Goal: Navigation & Orientation: Find specific page/section

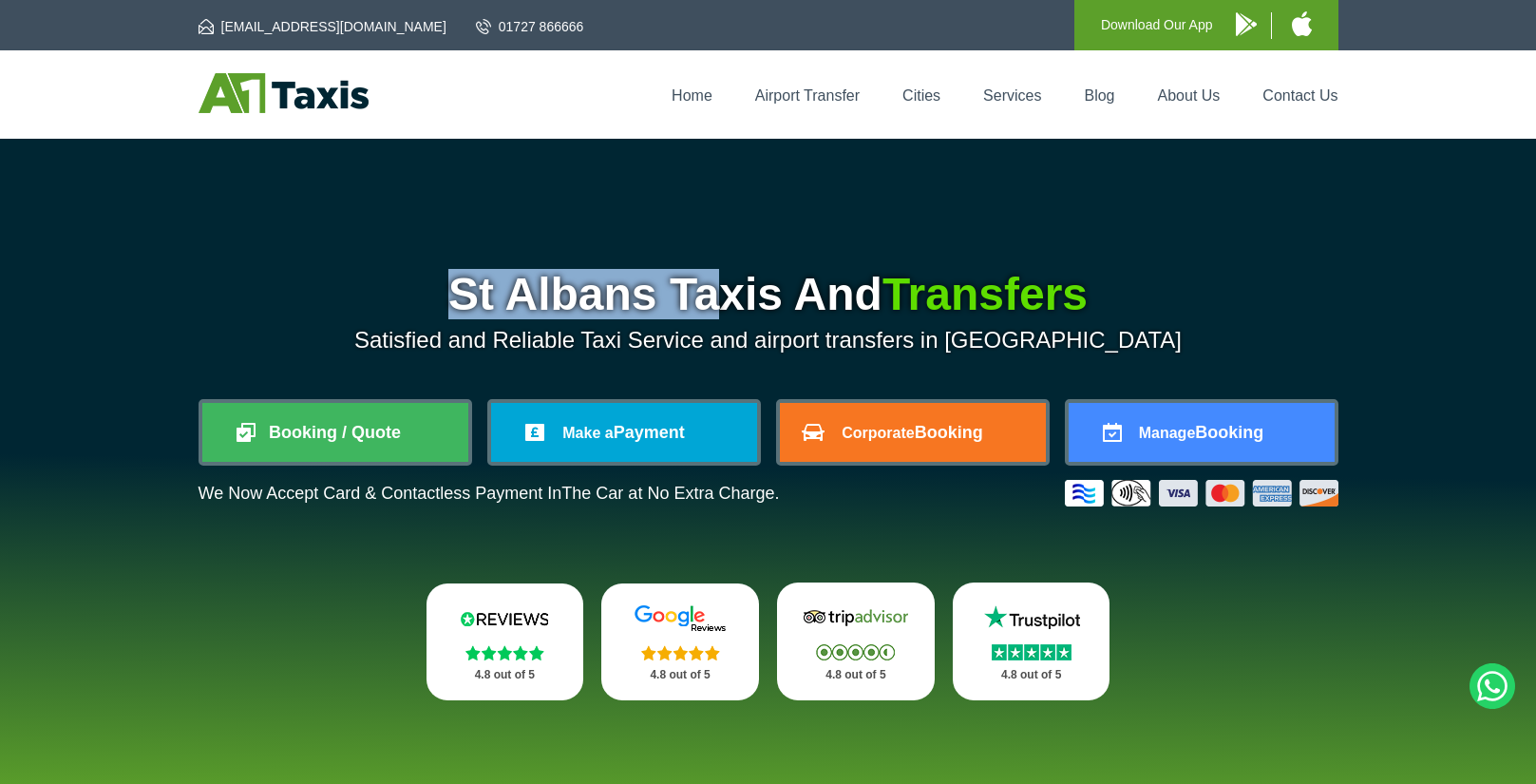
drag, startPoint x: 445, startPoint y: 292, endPoint x: 701, endPoint y: 281, distance: 256.2
click at [701, 281] on h1 "St Albans Taxis And Transfers" at bounding box center [768, 294] width 1140 height 46
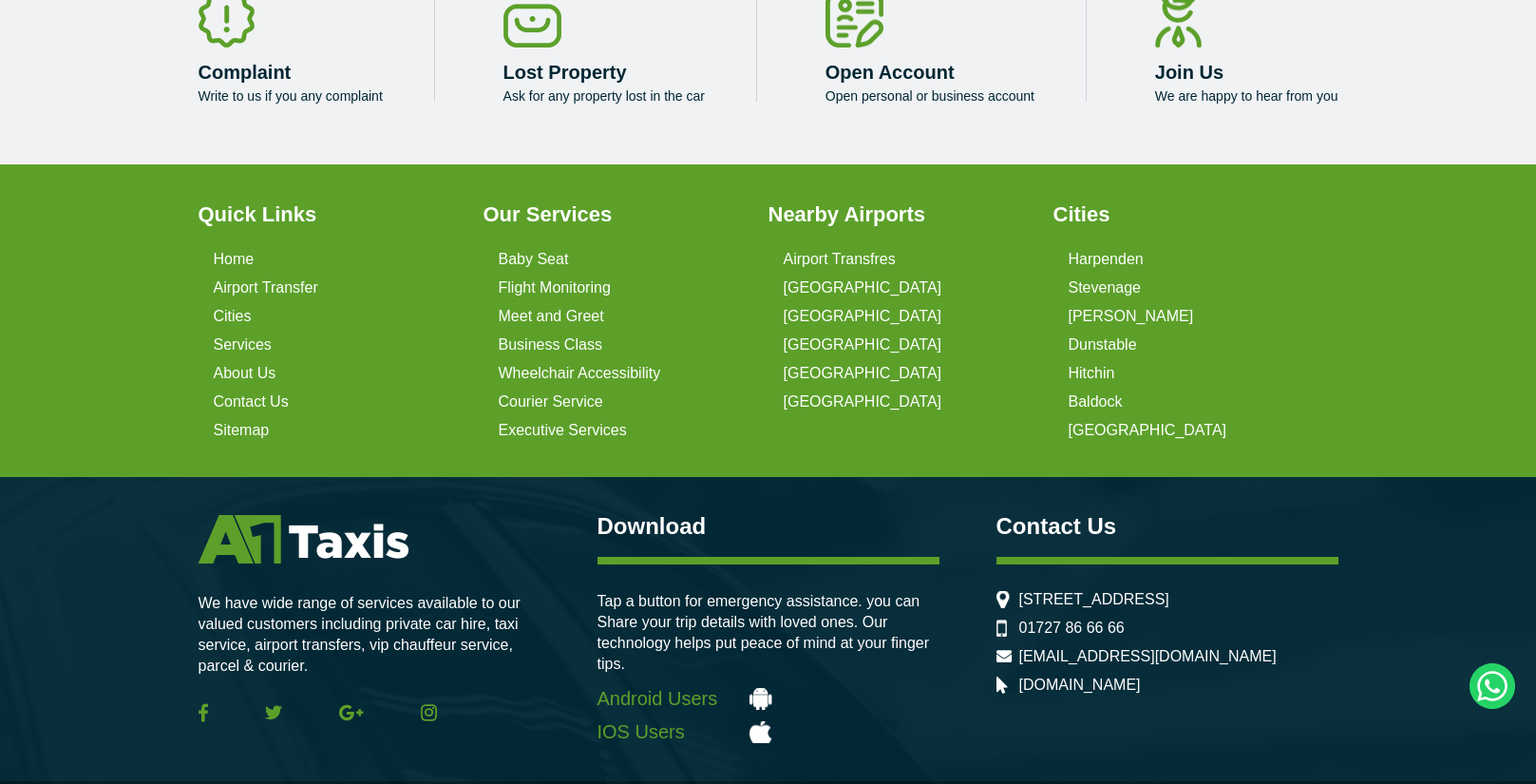
scroll to position [6070, 0]
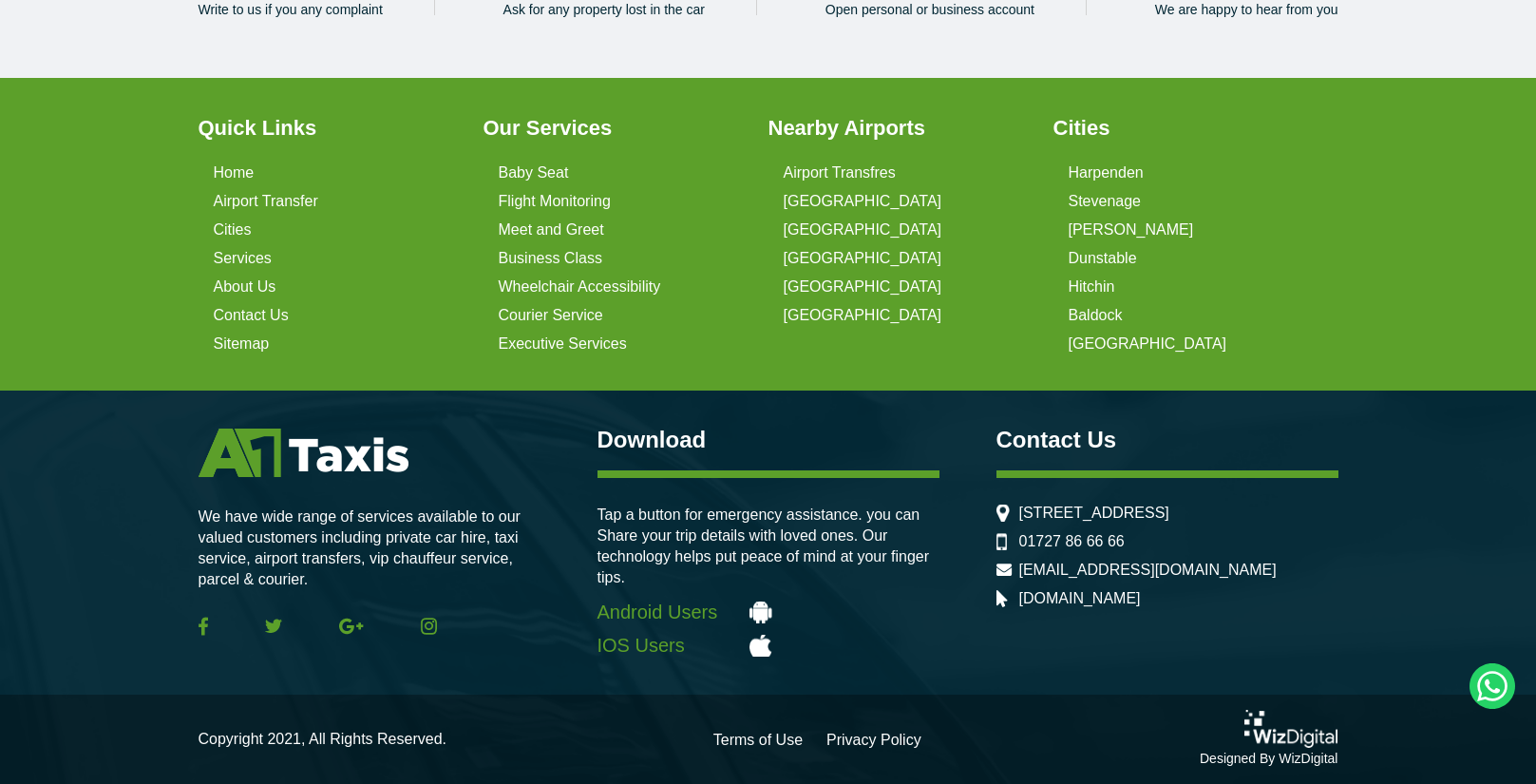
drag, startPoint x: 1266, startPoint y: 506, endPoint x: 1212, endPoint y: 515, distance: 54.7
click at [1212, 515] on li "[STREET_ADDRESS]" at bounding box center [1167, 512] width 342 height 17
copy li "AL1 1PQ"
click at [758, 747] on link "Terms of Use" at bounding box center [759, 739] width 89 height 15
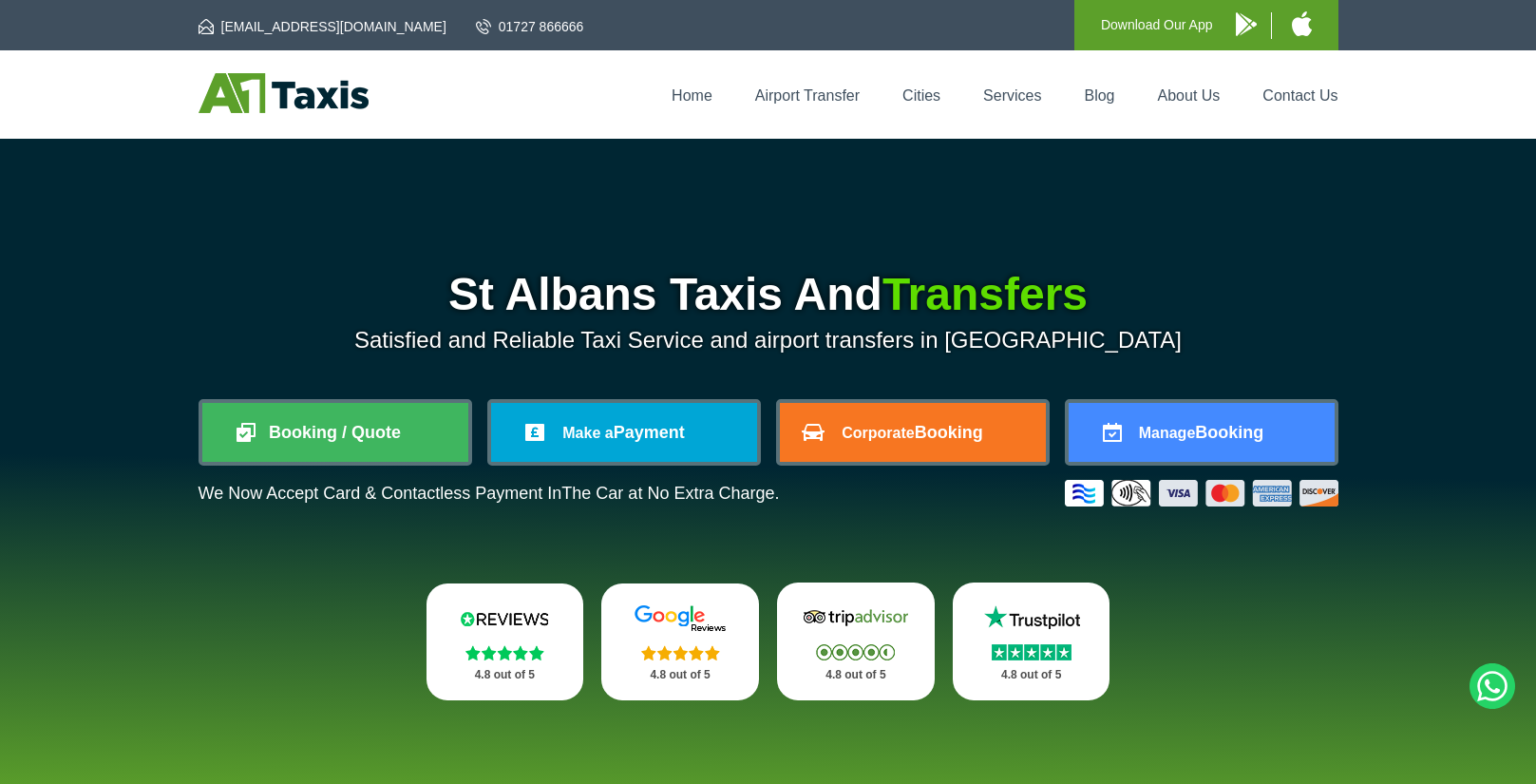
click at [1150, 85] on li "About Us" at bounding box center [1189, 94] width 101 height 19
click at [1167, 91] on link "About Us" at bounding box center [1189, 95] width 62 height 16
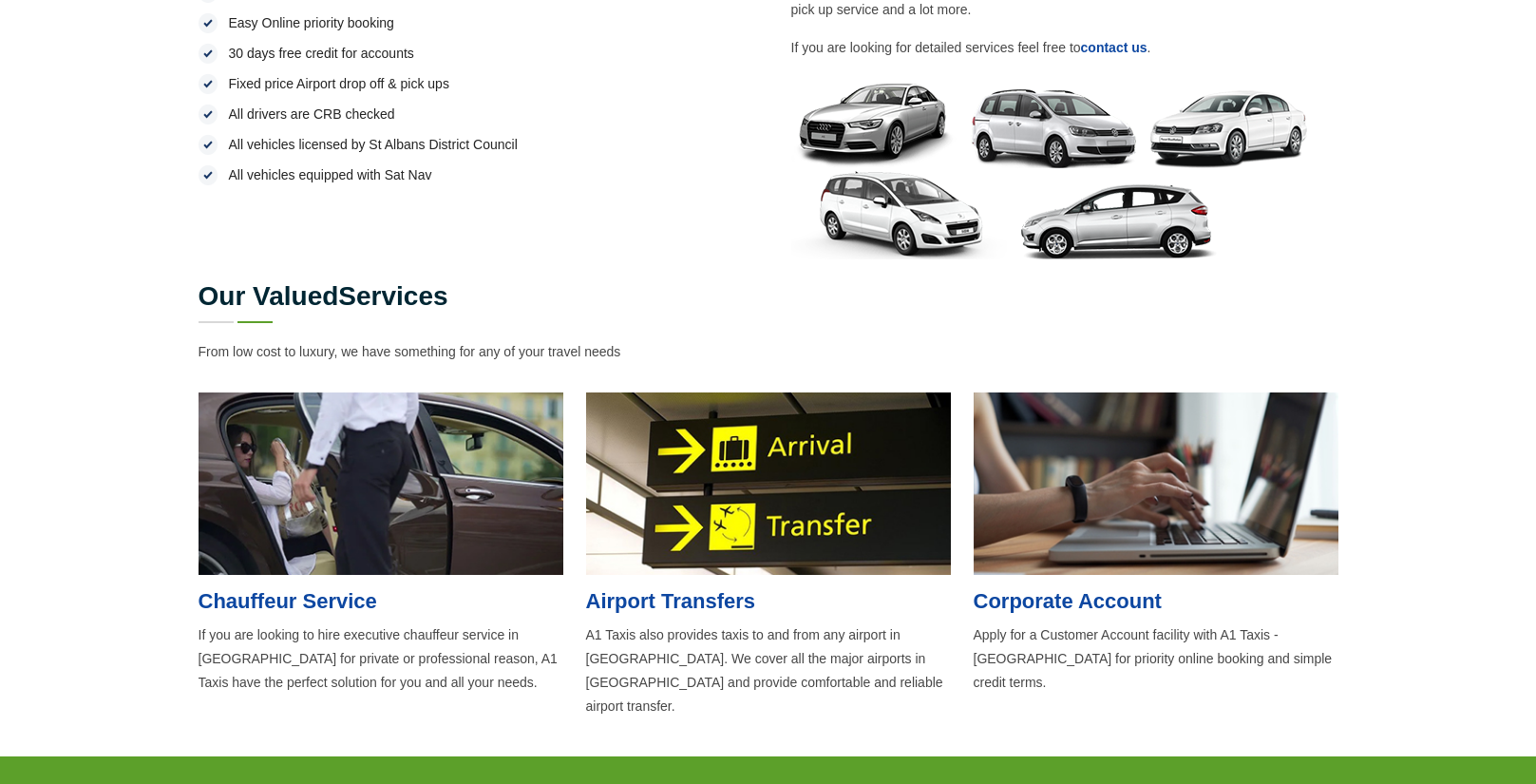
scroll to position [1234, 0]
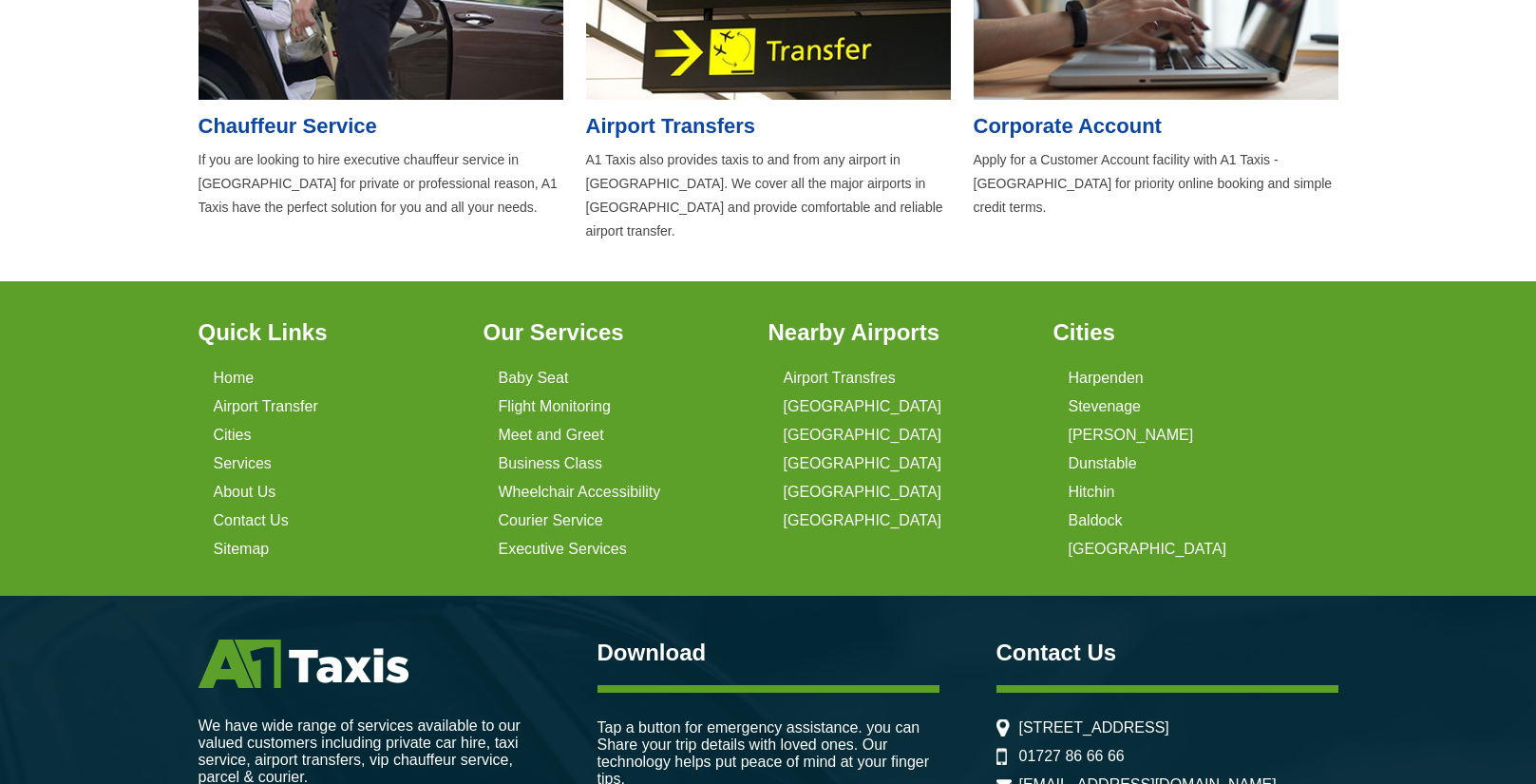
click at [248, 499] on li "About Us" at bounding box center [337, 492] width 247 height 29
click at [255, 478] on li "About Us" at bounding box center [337, 492] width 247 height 29
click at [249, 487] on link "About Us" at bounding box center [245, 491] width 62 height 17
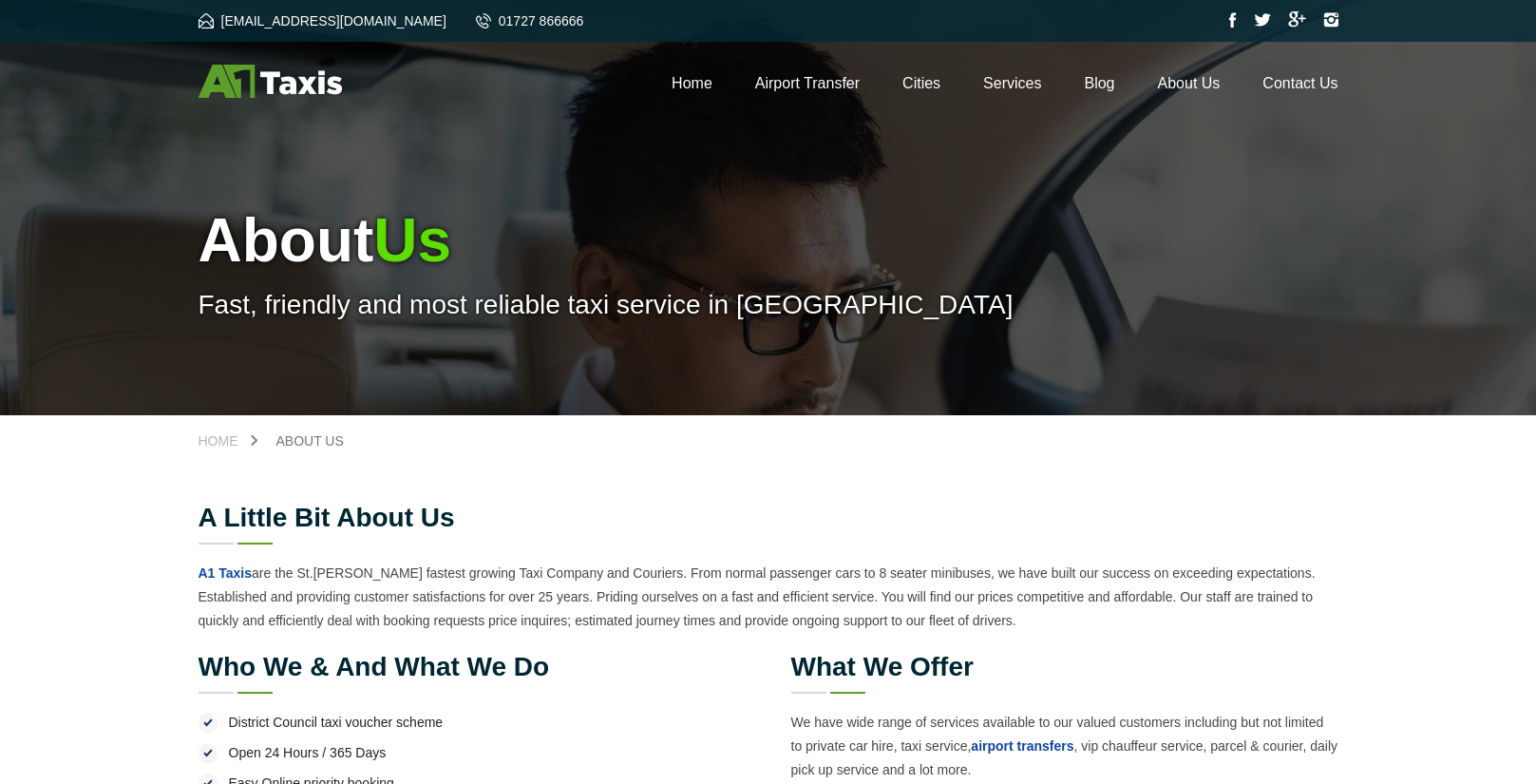
click at [297, 78] on img at bounding box center [270, 81] width 144 height 34
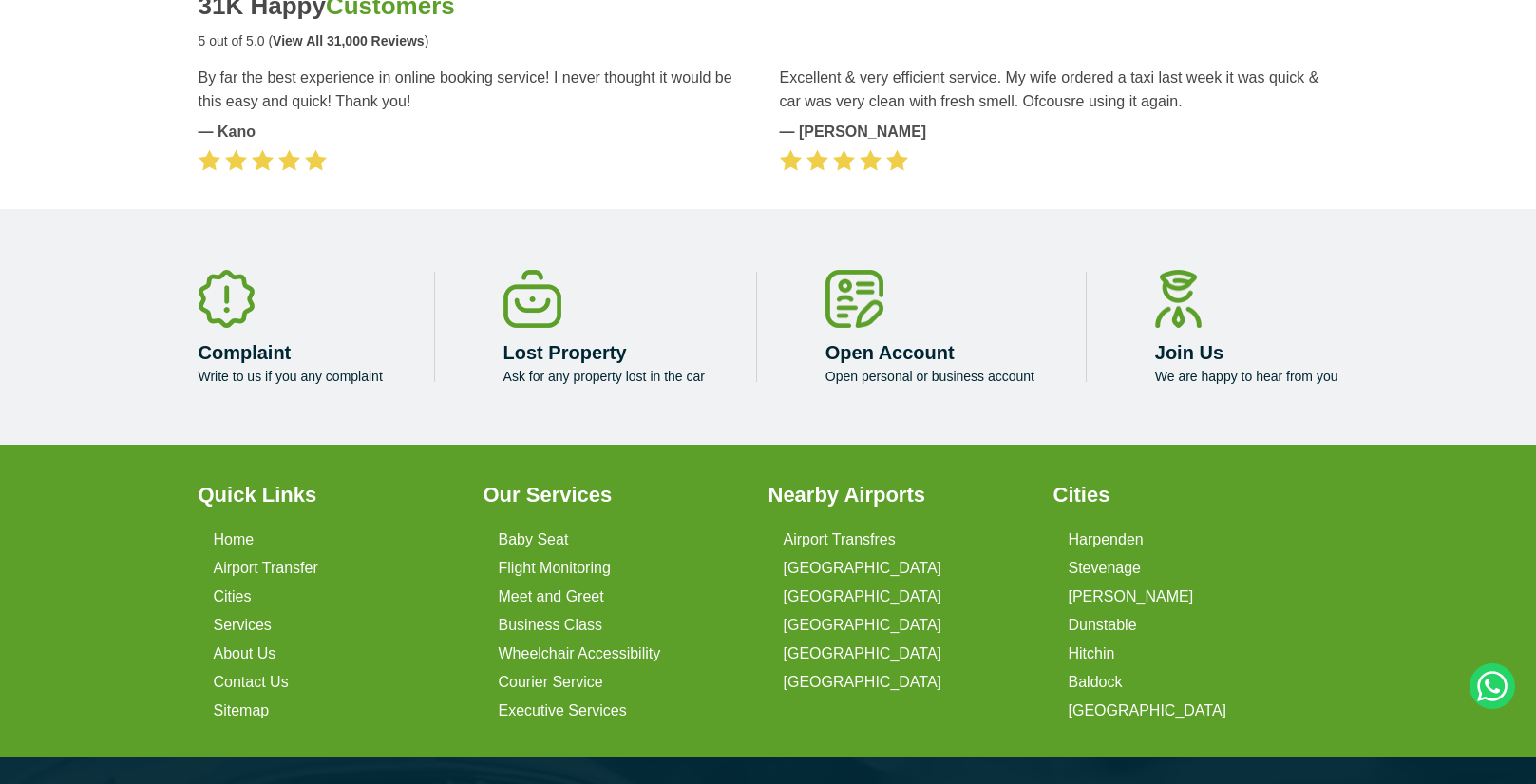
scroll to position [5794, 0]
